Goal: Navigation & Orientation: Understand site structure

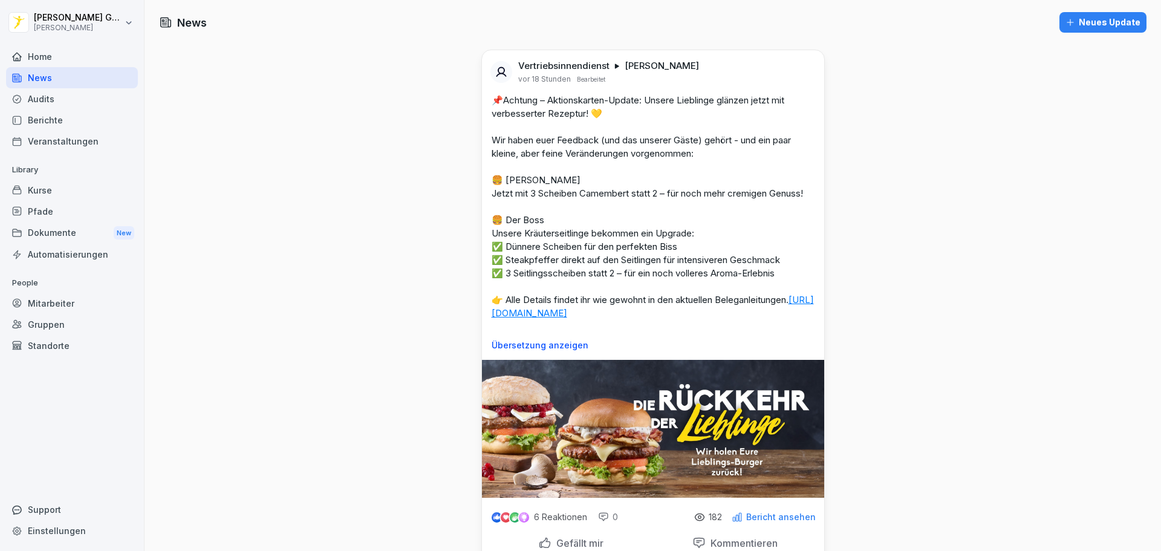
click at [80, 82] on div "News" at bounding box center [72, 77] width 132 height 21
drag, startPoint x: 378, startPoint y: 209, endPoint x: 426, endPoint y: 57, distance: 159.9
click at [88, 128] on div "Berichte" at bounding box center [72, 119] width 132 height 21
click at [34, 53] on div "Home" at bounding box center [72, 56] width 132 height 21
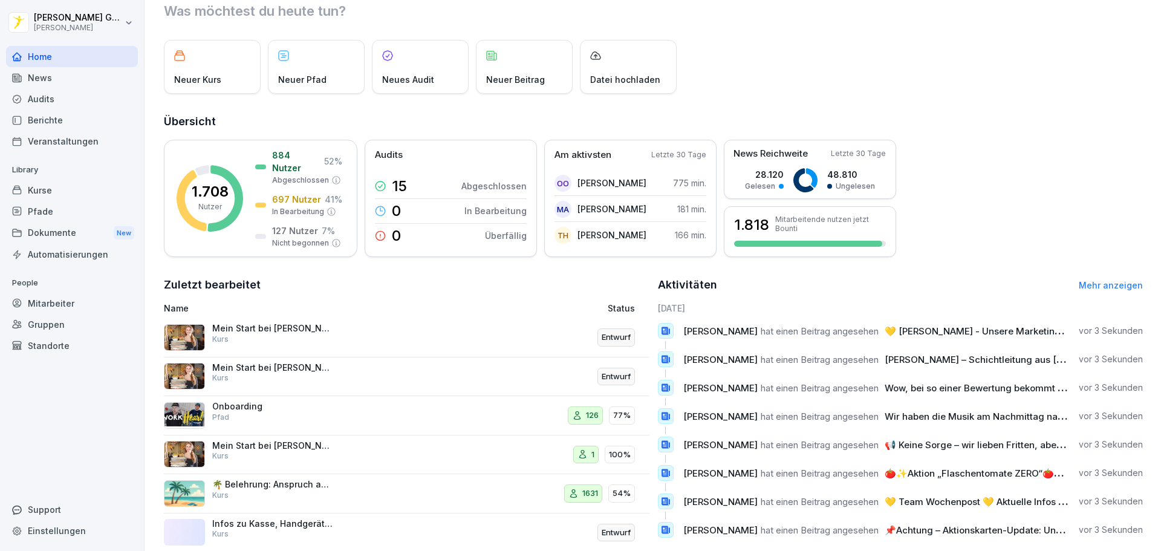
scroll to position [72, 0]
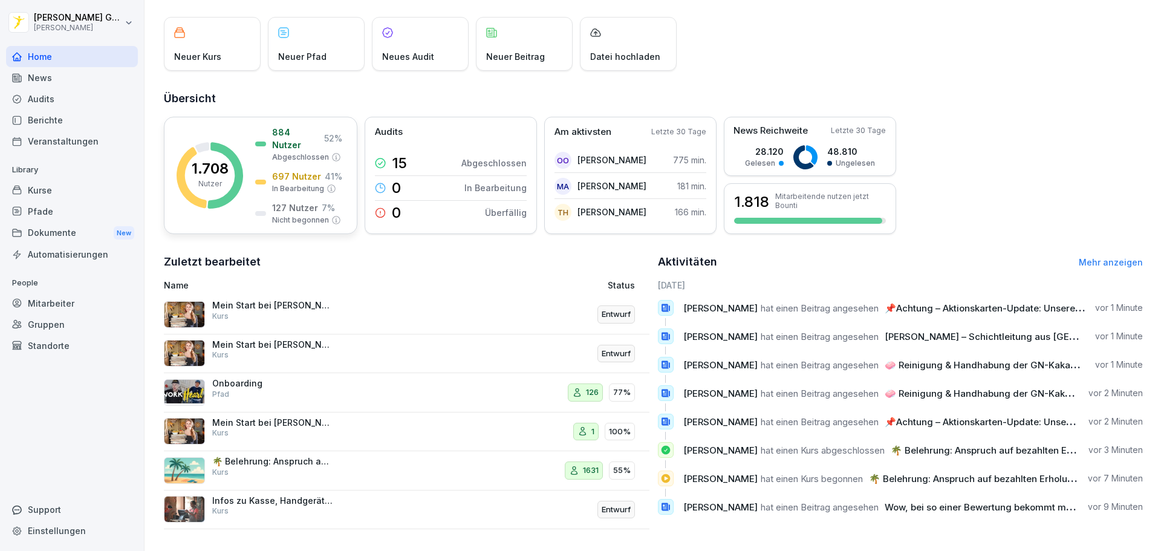
click at [190, 158] on rect at bounding box center [210, 175] width 67 height 67
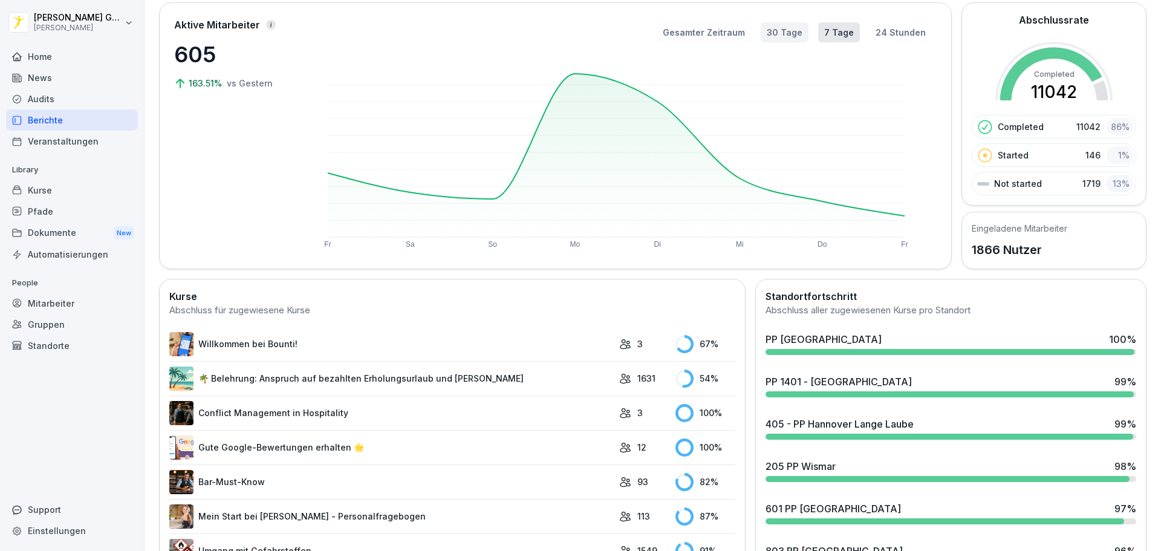
click at [727, 40] on button "Gesamter Zeitraum" at bounding box center [704, 32] width 94 height 20
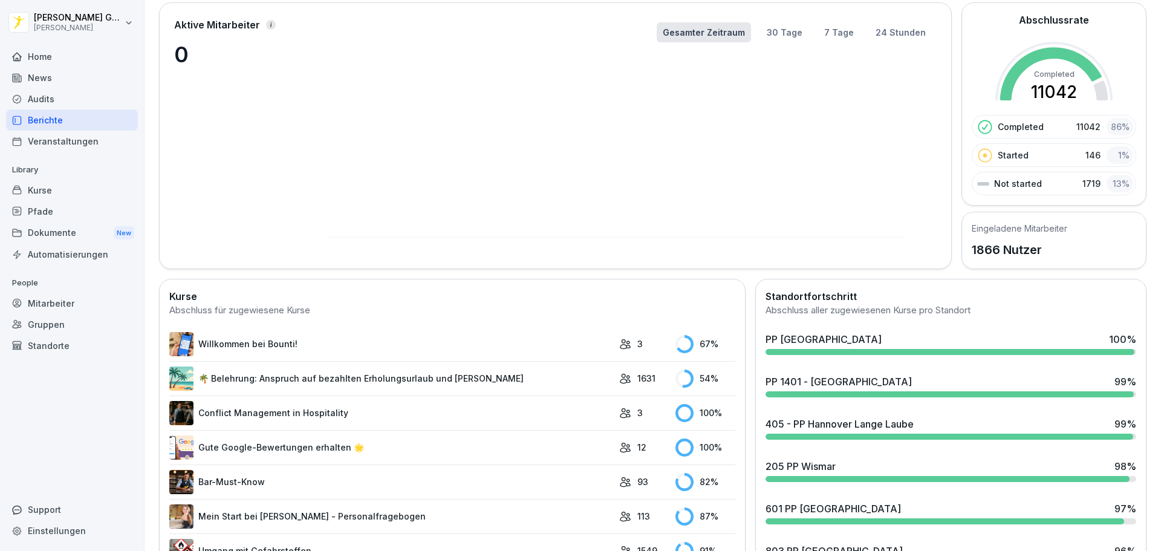
click at [793, 44] on div "Gesamter Zeitraum 30 Tage 7 Tage 24 Stunden" at bounding box center [621, 136] width 632 height 236
click at [787, 36] on button "30 Tage" at bounding box center [785, 32] width 48 height 20
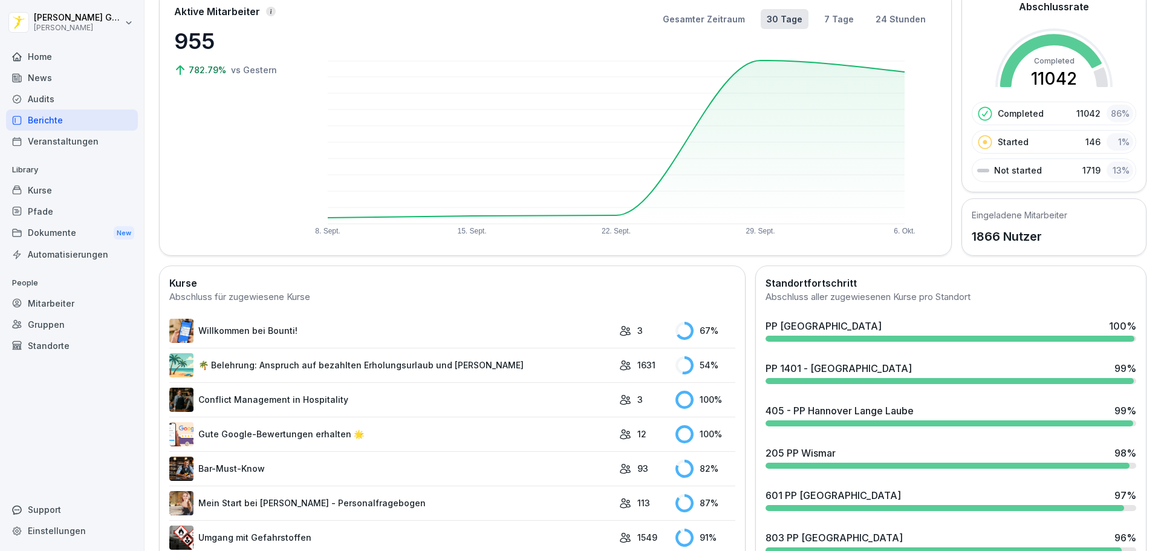
scroll to position [80, 0]
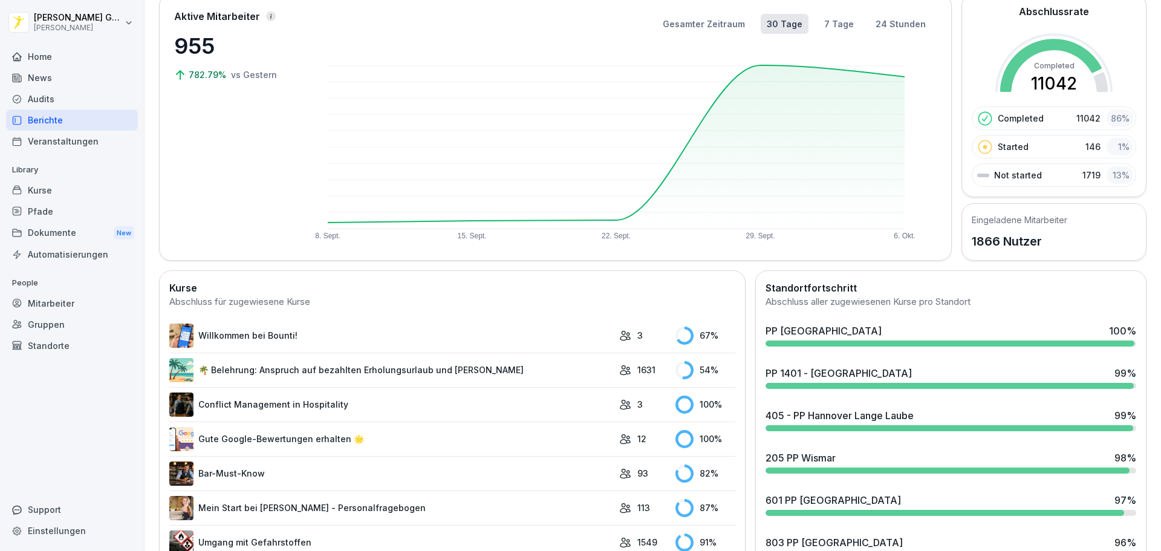
click at [79, 226] on div "Dokumente New" at bounding box center [72, 233] width 132 height 22
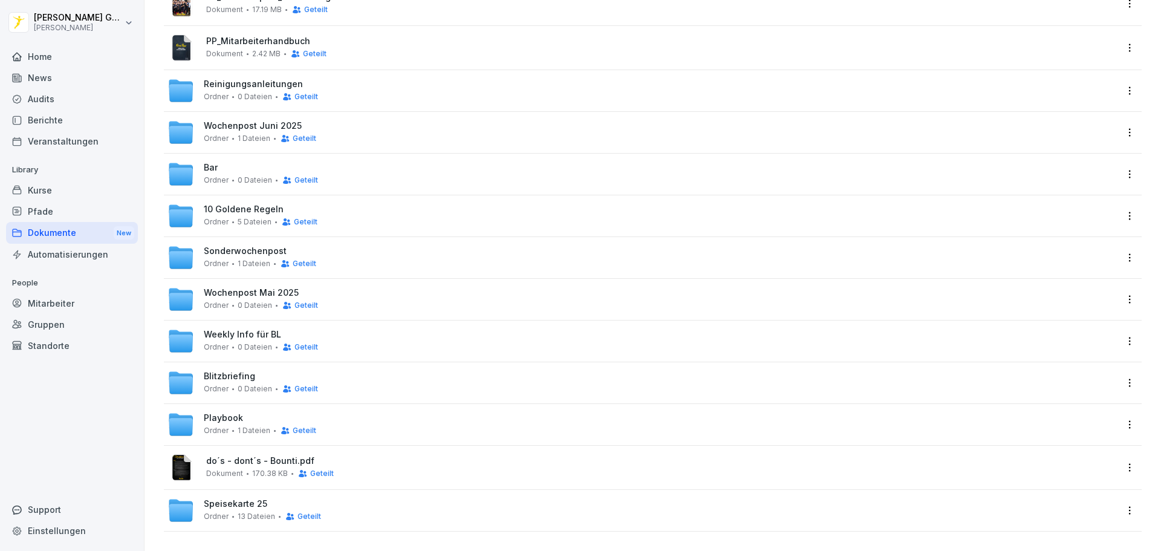
scroll to position [442, 0]
click at [74, 200] on div "Kurse" at bounding box center [72, 190] width 132 height 21
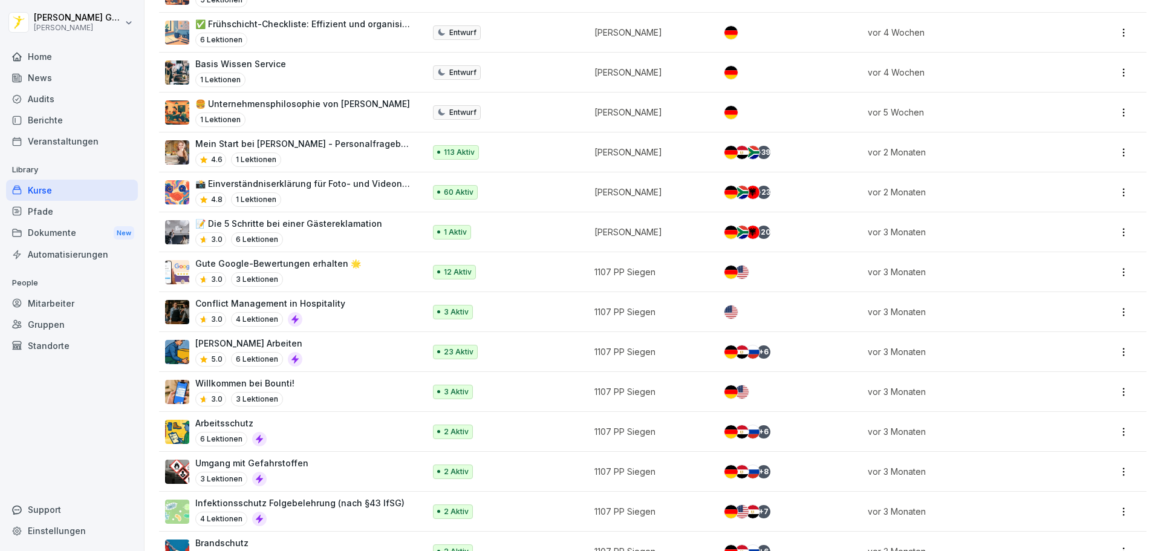
scroll to position [564, 0]
